Goal: Find specific page/section: Find specific page/section

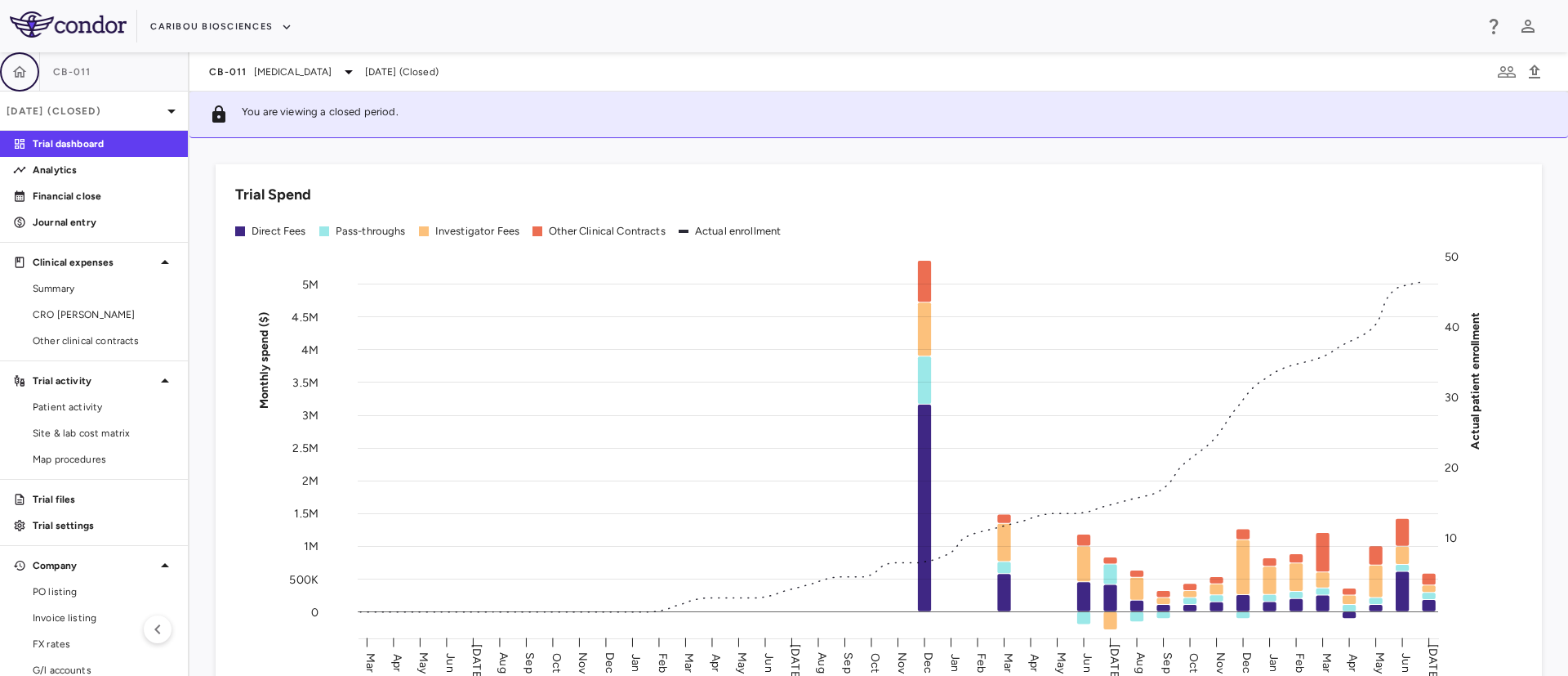
click at [19, 75] on icon "button" at bounding box center [20, 71] width 14 height 11
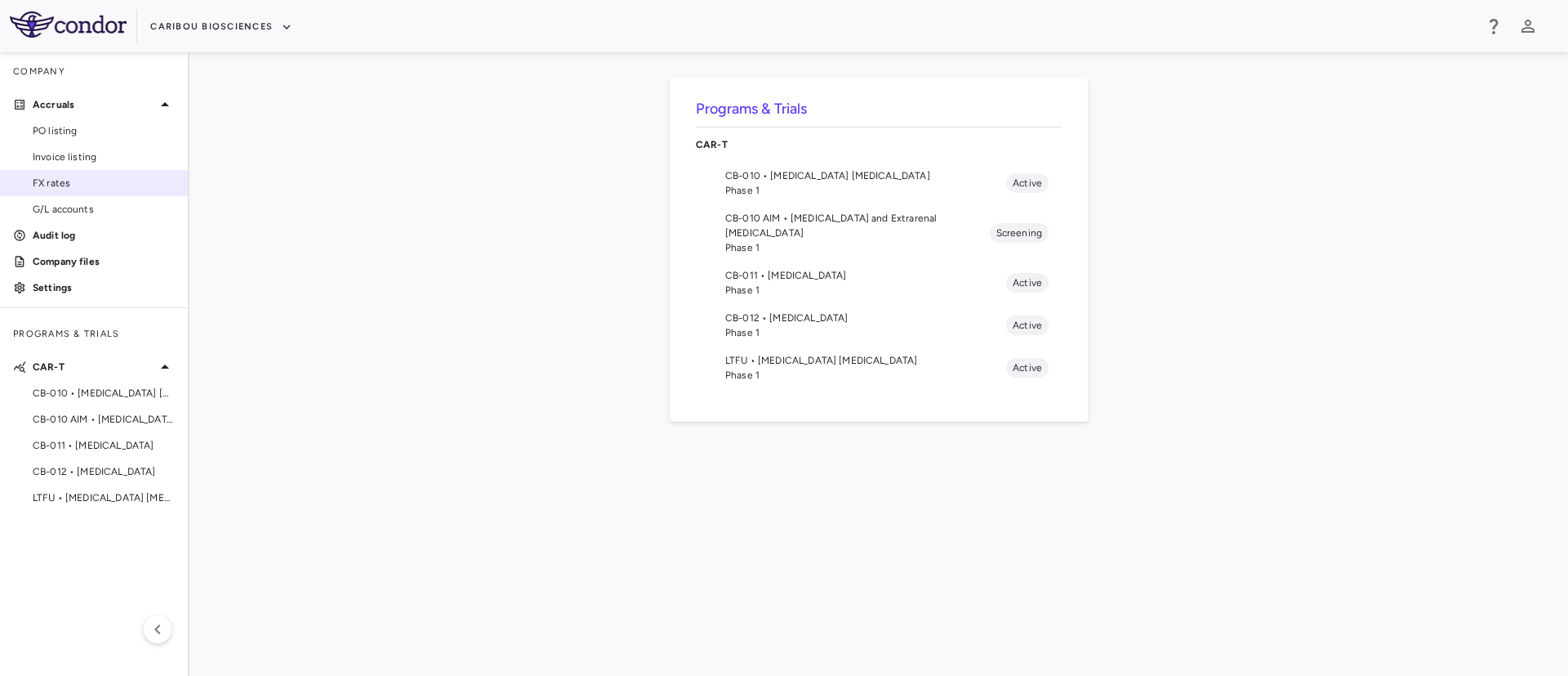
click at [55, 178] on span "FX rates" at bounding box center [104, 182] width 142 height 15
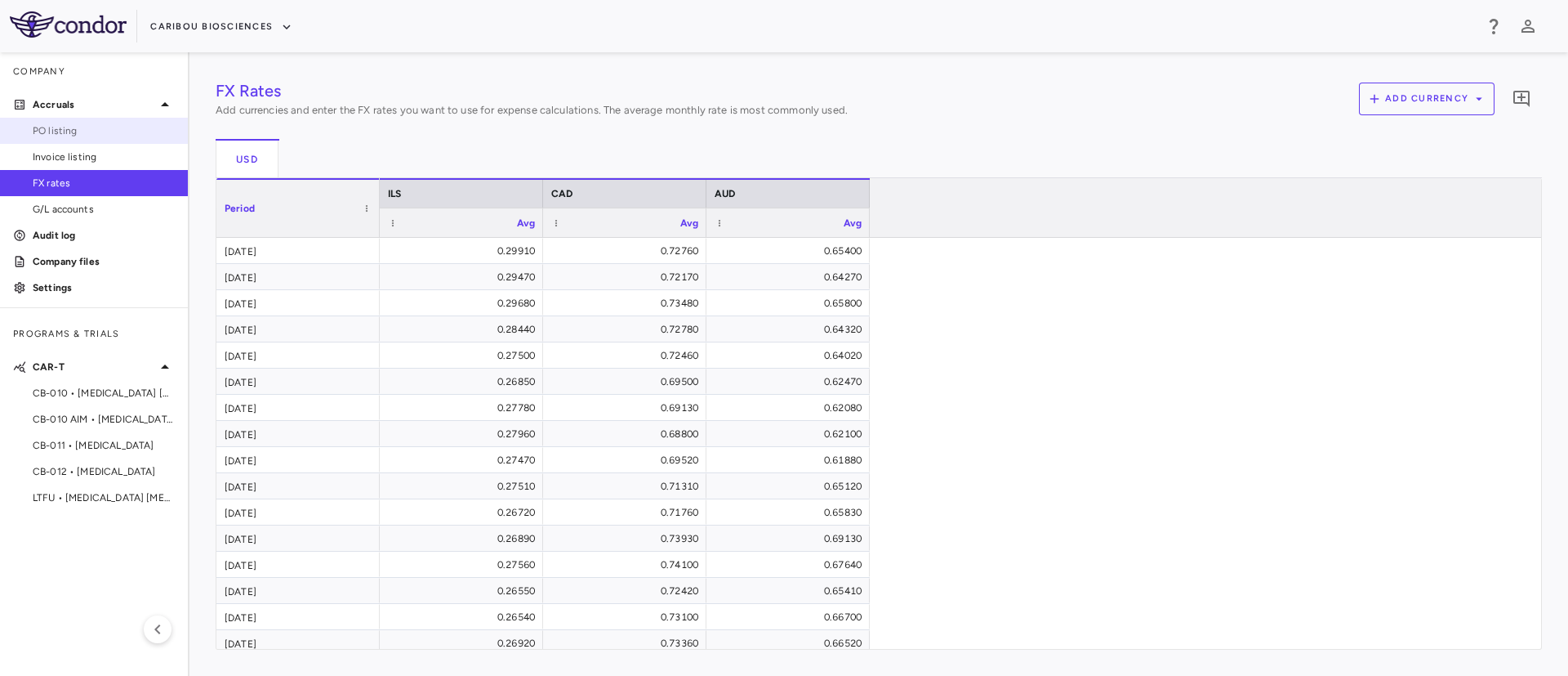
click at [75, 128] on span "PO listing" at bounding box center [104, 130] width 142 height 15
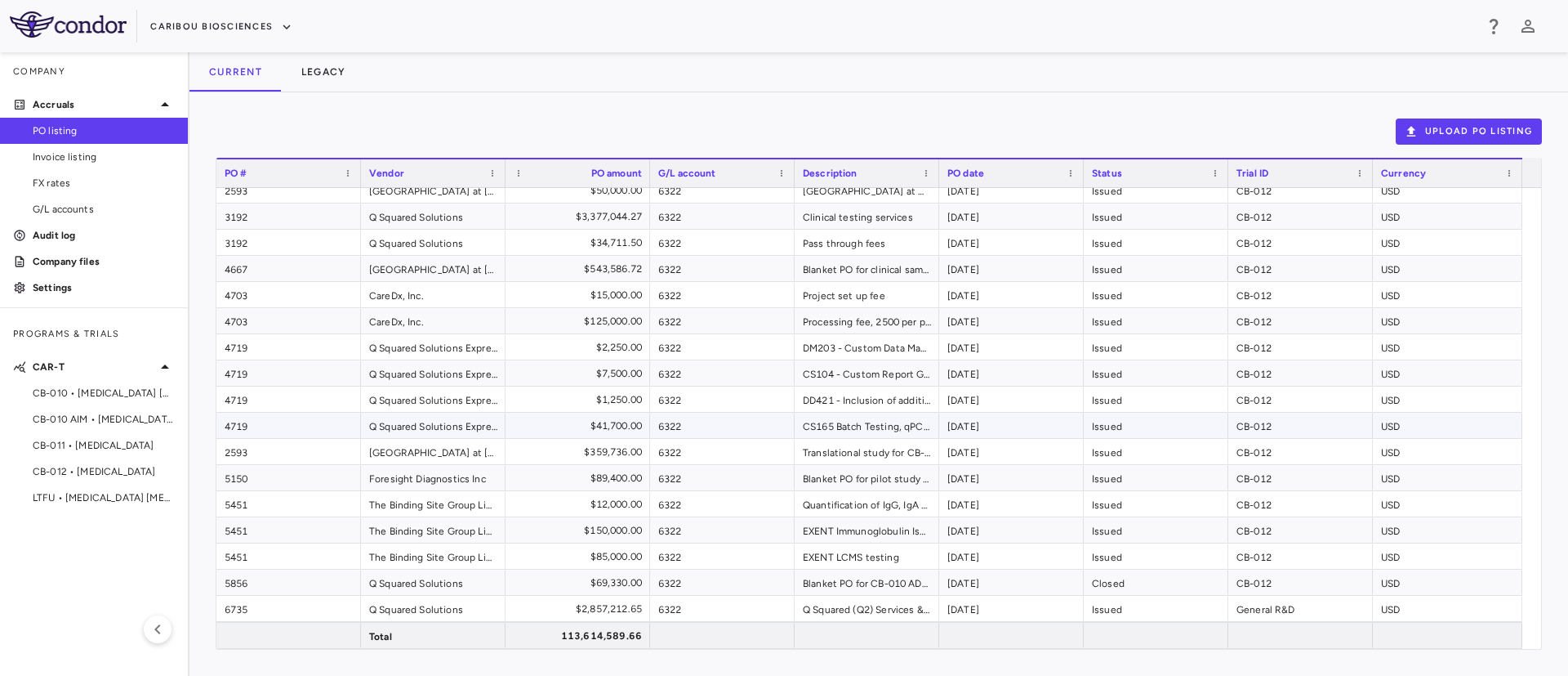
scroll to position [7826, 0]
